Goal: Task Accomplishment & Management: Manage account settings

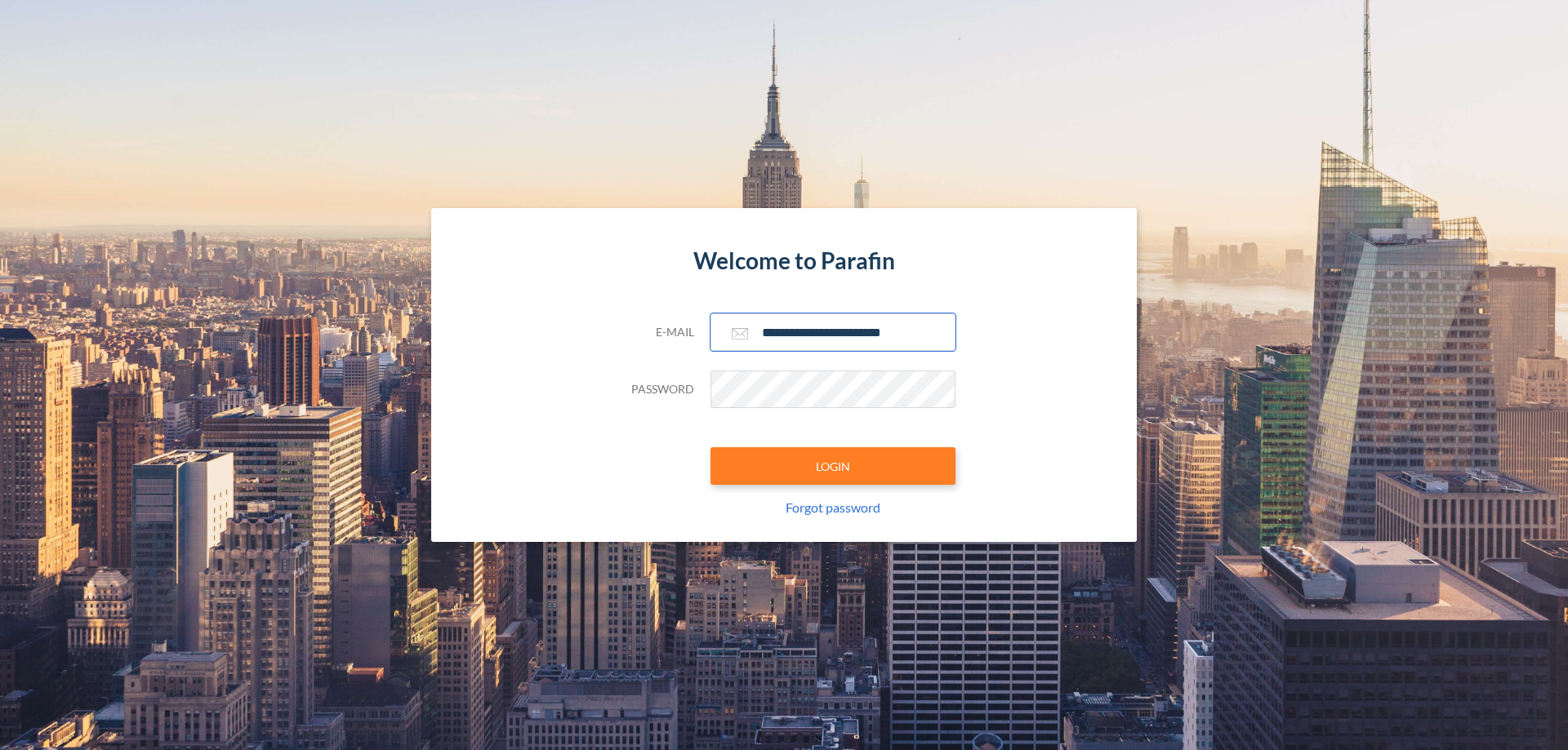
type input "**********"
click at [833, 466] on button "LOGIN" at bounding box center [833, 466] width 245 height 38
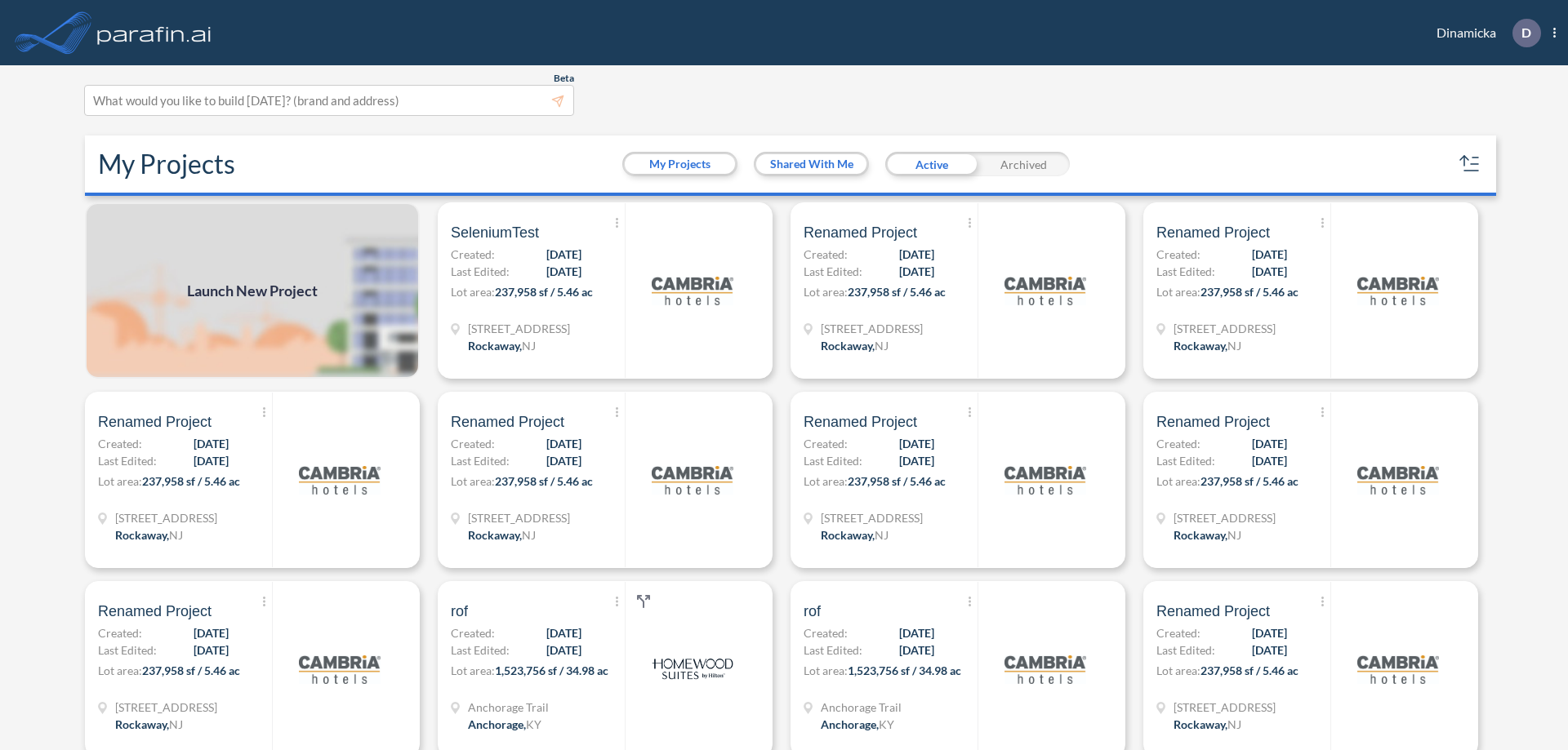
scroll to position [4, 0]
